Goal: Task Accomplishment & Management: Use online tool/utility

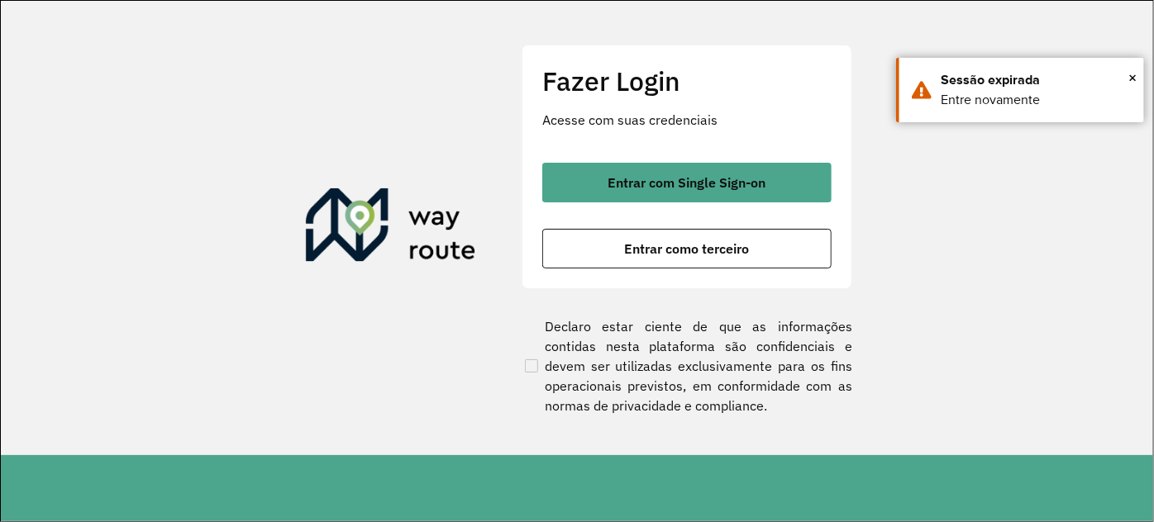
click at [689, 208] on div "Entrar com Single Sign-on Entrar como terceiro" at bounding box center [686, 216] width 289 height 106
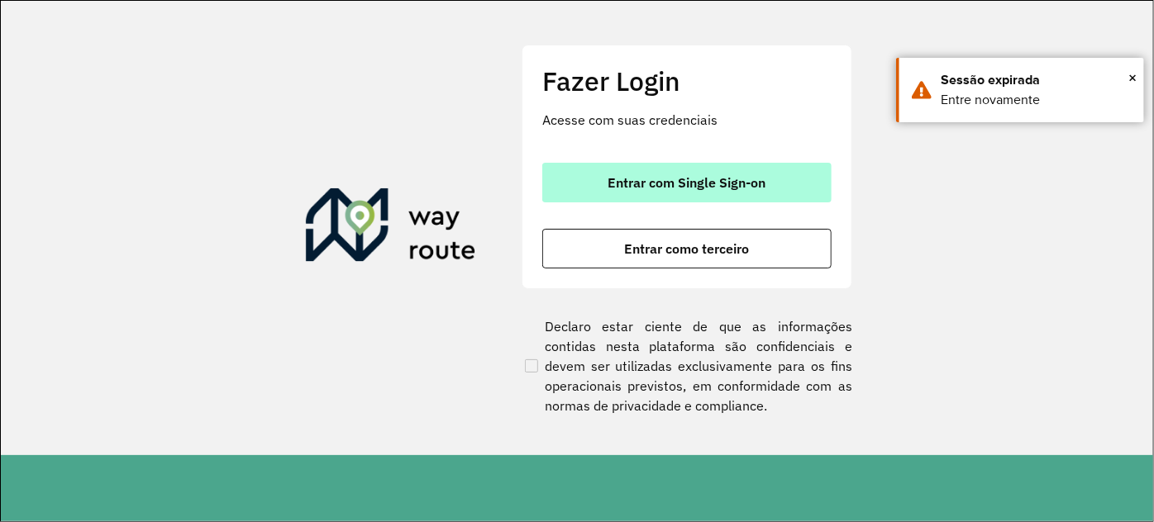
click at [690, 201] on button "Entrar com Single Sign-on" at bounding box center [686, 183] width 289 height 40
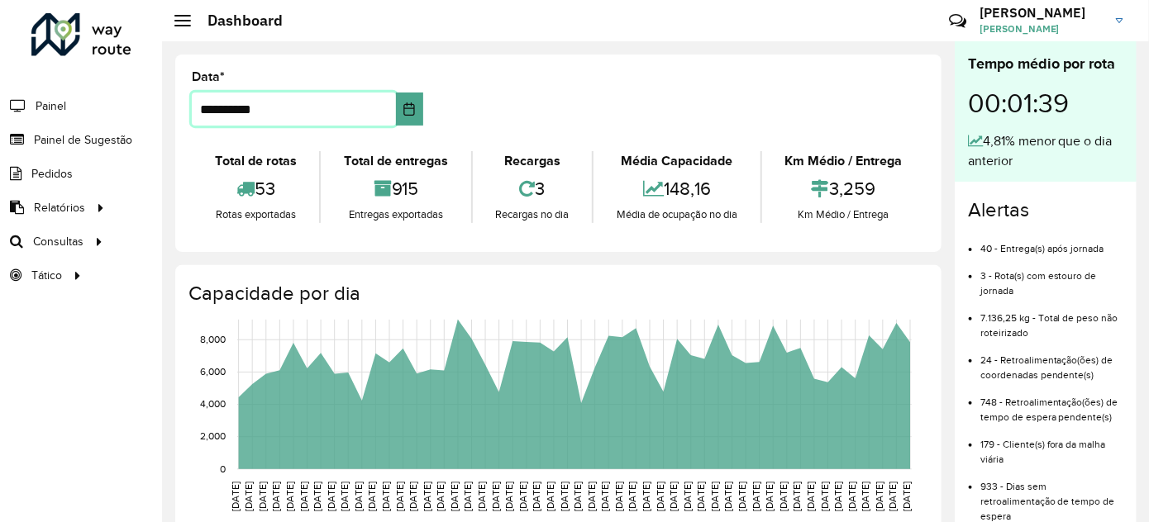
click at [214, 110] on input "**********" at bounding box center [294, 109] width 204 height 33
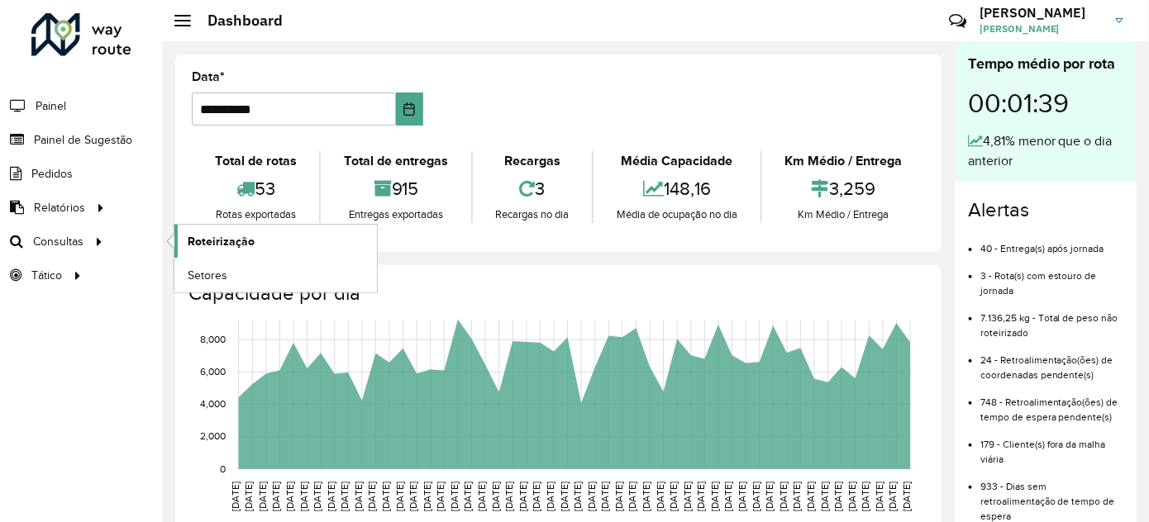
click at [257, 244] on link "Roteirização" at bounding box center [275, 241] width 203 height 33
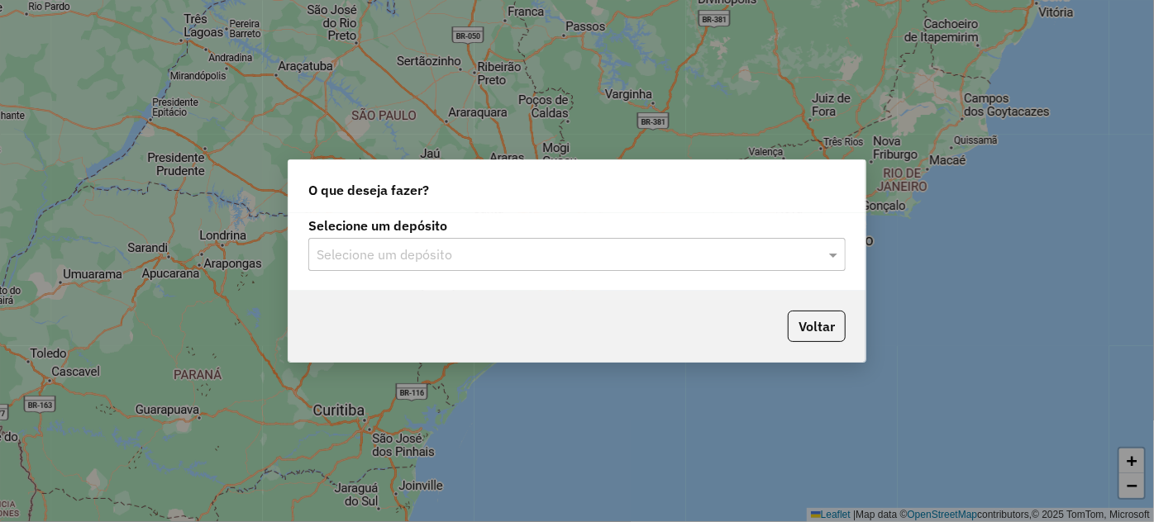
click at [479, 264] on input "text" at bounding box center [561, 256] width 488 height 20
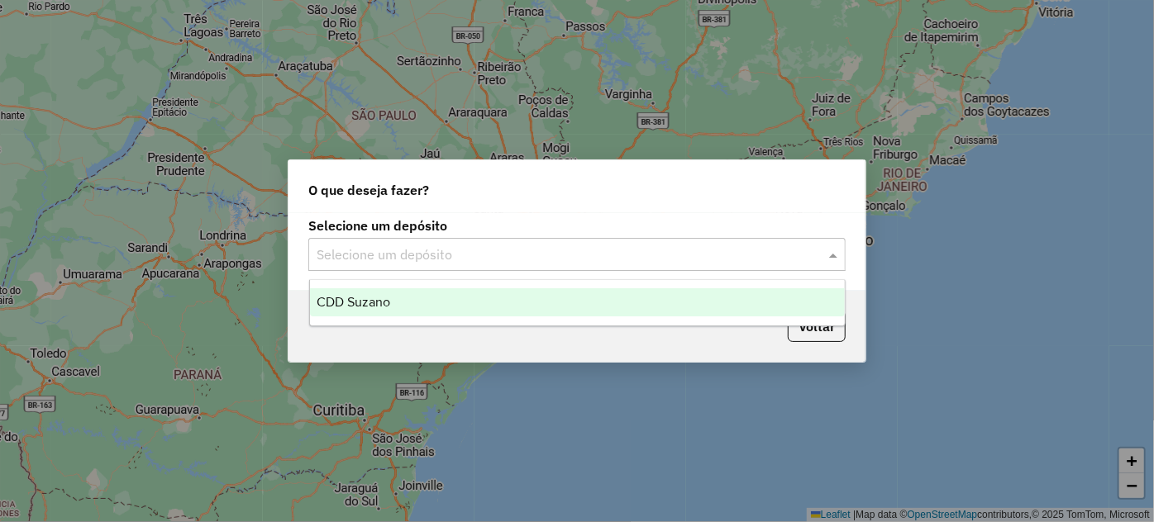
click at [483, 306] on div "CDD Suzano" at bounding box center [577, 303] width 535 height 28
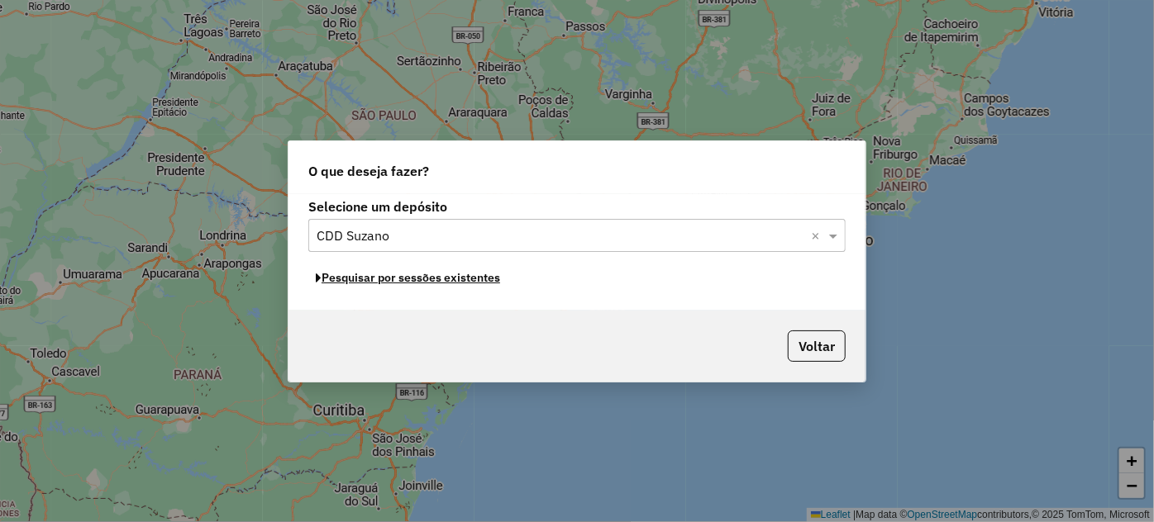
click at [435, 270] on button "Pesquisar por sessões existentes" at bounding box center [407, 278] width 199 height 26
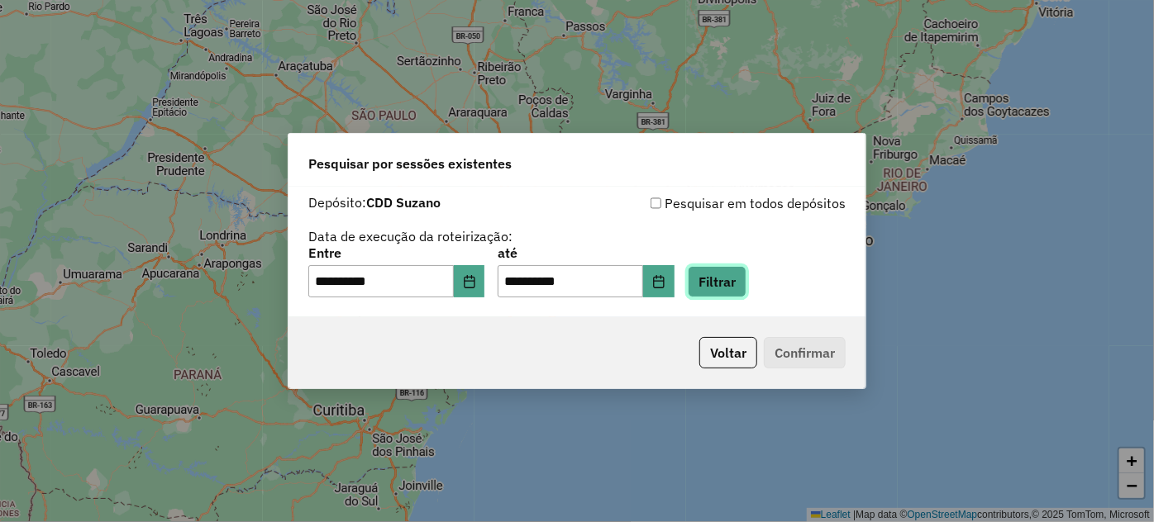
click at [725, 291] on button "Filtrar" at bounding box center [717, 281] width 59 height 31
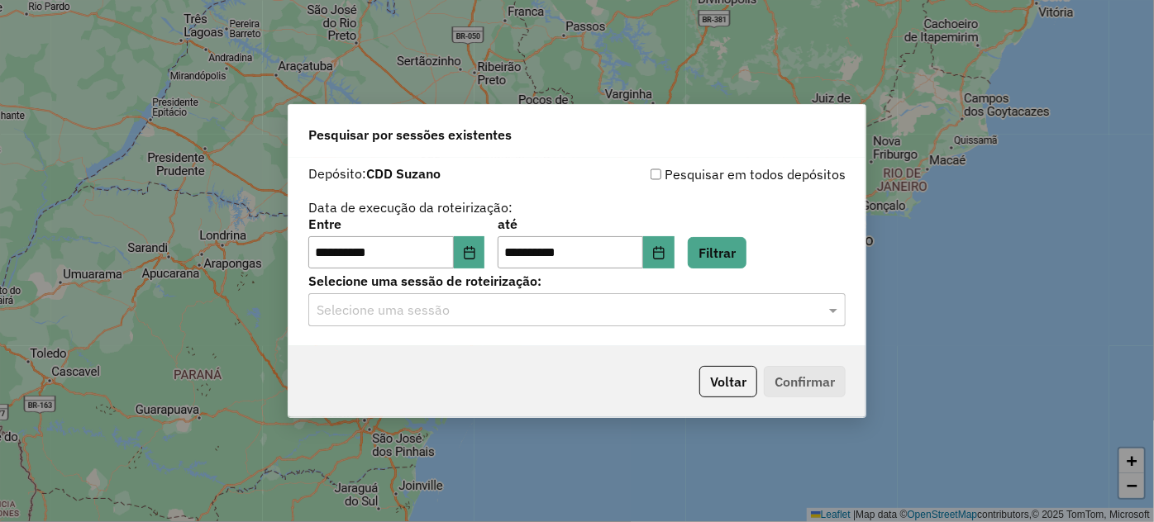
click at [418, 327] on div "**********" at bounding box center [577, 252] width 577 height 189
click at [420, 321] on div "Selecione uma sessão" at bounding box center [576, 309] width 537 height 33
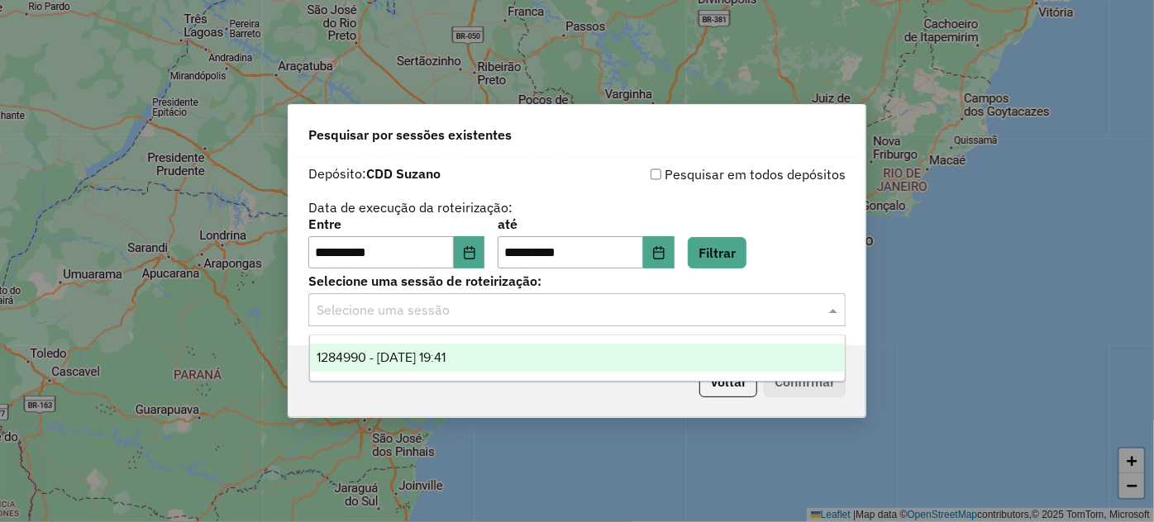
click at [413, 360] on span "1284990 - [DATE] 19:41" at bounding box center [382, 358] width 130 height 14
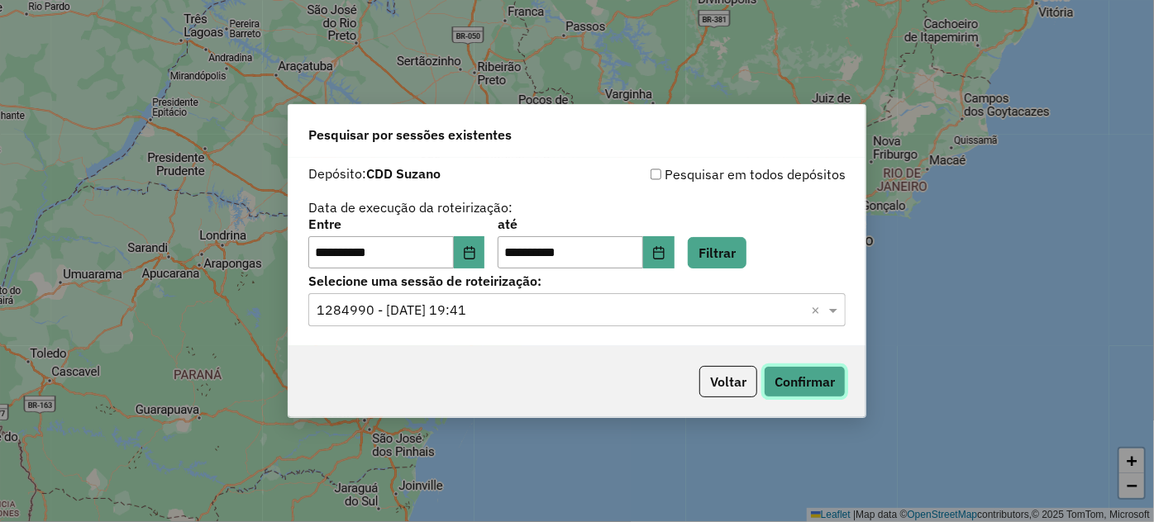
click at [784, 376] on button "Confirmar" at bounding box center [805, 381] width 82 height 31
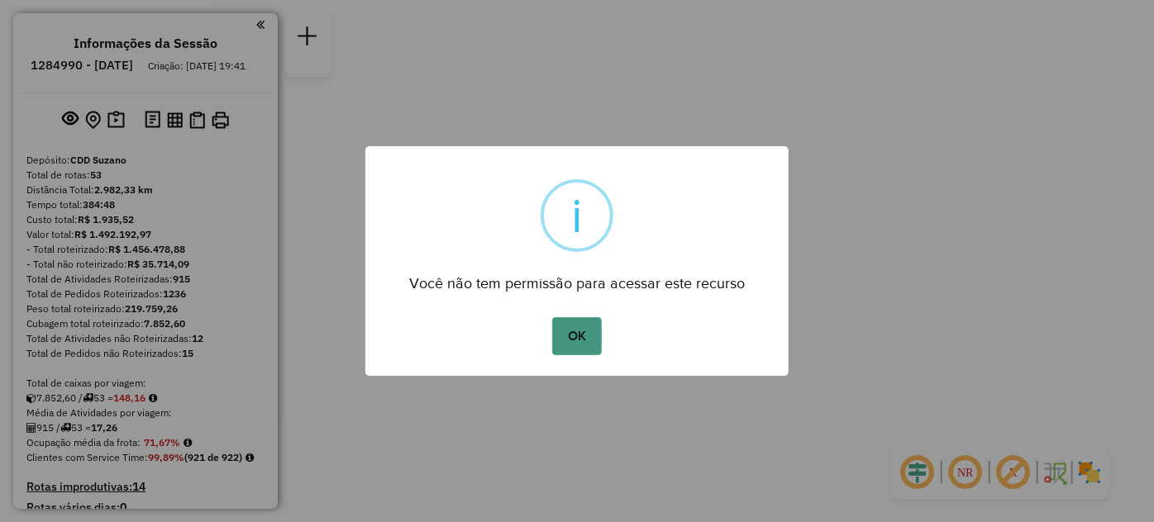
click at [564, 329] on button "OK" at bounding box center [576, 336] width 49 height 38
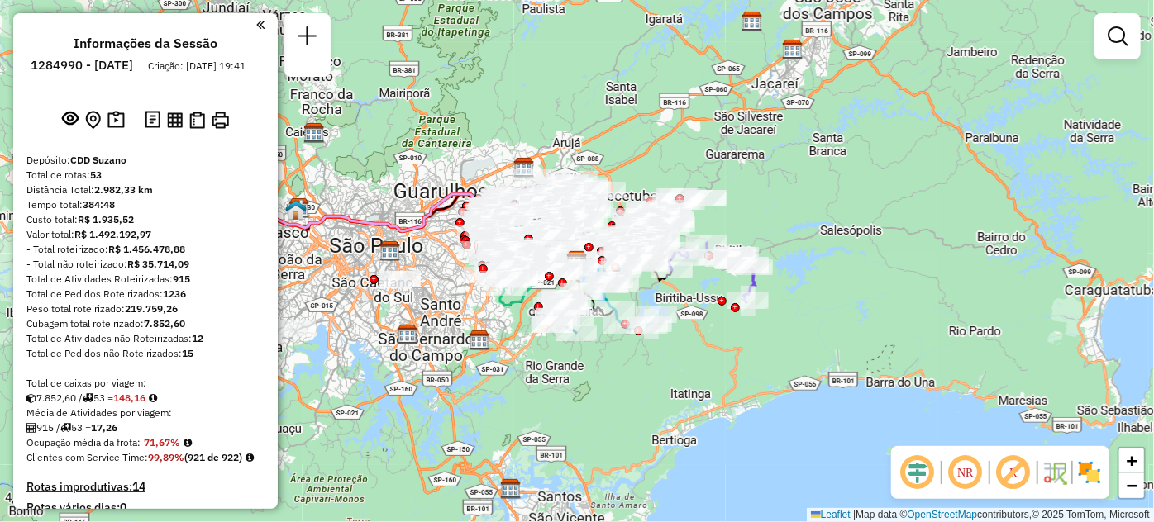
scroll to position [389, 0]
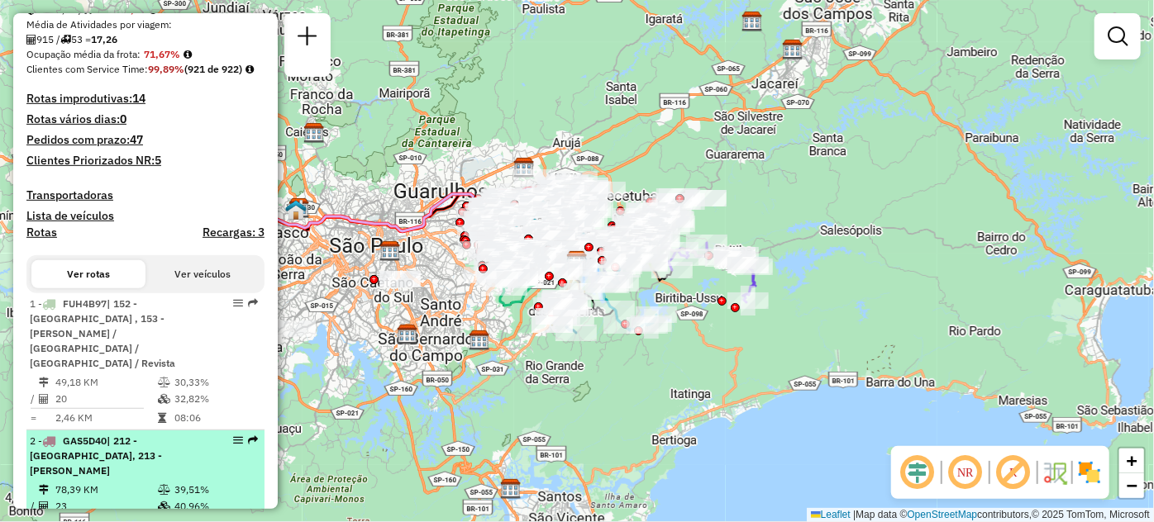
click at [214, 462] on div "2 - GAS5D40 | 212 - Parque do Carmo, 213 - José Bonifacio" at bounding box center [145, 456] width 231 height 45
select select "**********"
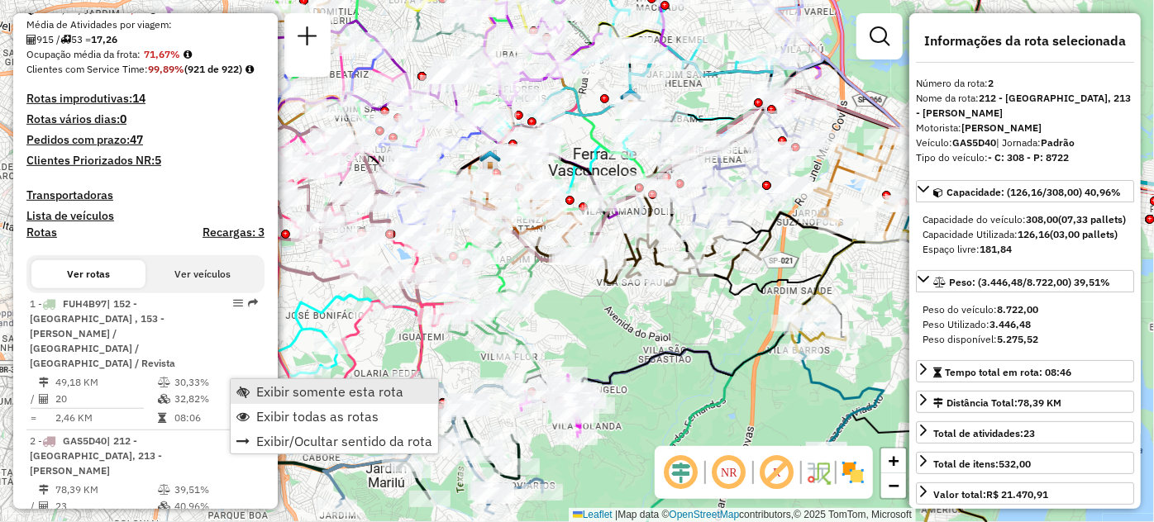
click at [274, 385] on span "Exibir somente esta rota" at bounding box center [329, 391] width 147 height 13
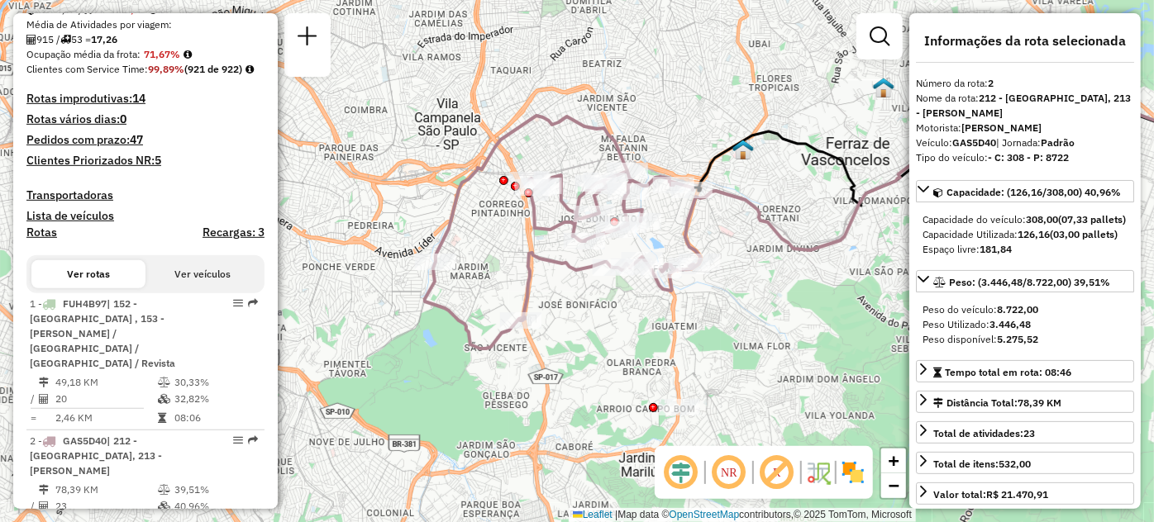
drag, startPoint x: 394, startPoint y: 385, endPoint x: 647, endPoint y: 374, distance: 253.2
click at [647, 374] on div "Janela de atendimento Grade de atendimento Capacidade Transportadoras Veículos …" at bounding box center [577, 261] width 1154 height 522
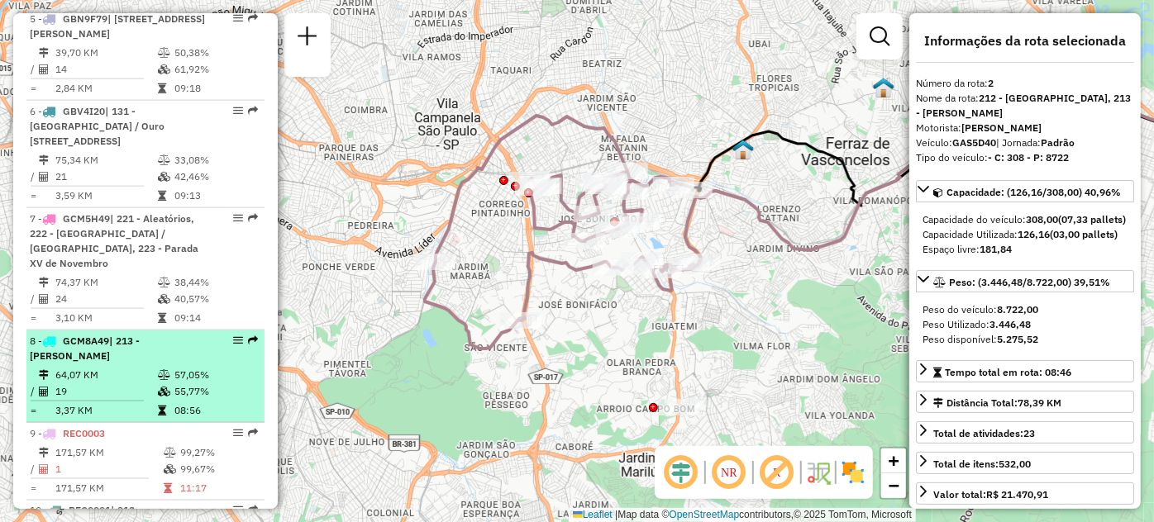
click at [169, 364] on div "8 - GCM8A49 | 213 - José Bonifacio" at bounding box center [117, 349] width 175 height 30
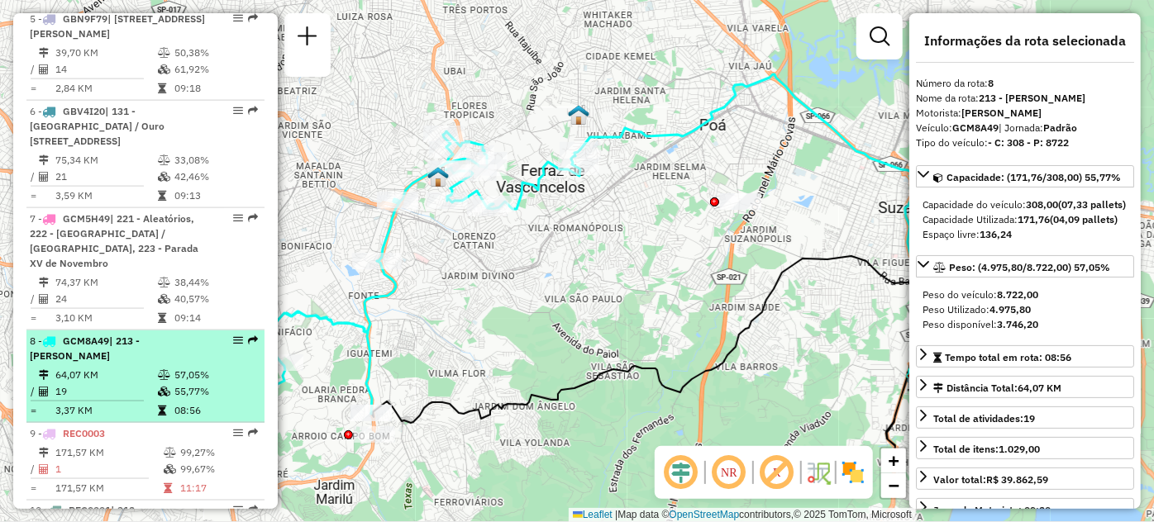
click at [234, 346] on em at bounding box center [238, 341] width 10 height 10
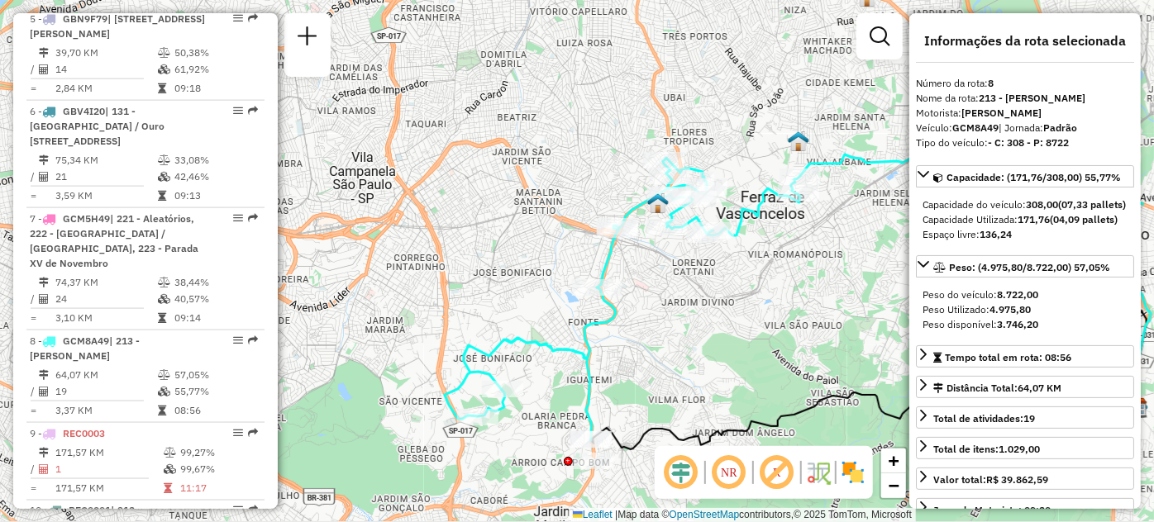
drag, startPoint x: 347, startPoint y: 307, endPoint x: 567, endPoint y: 330, distance: 221.1
click at [567, 330] on div "Janela de atendimento Grade de atendimento Capacidade Transportadoras Veículos …" at bounding box center [577, 261] width 1154 height 522
